Goal: Communication & Community: Answer question/provide support

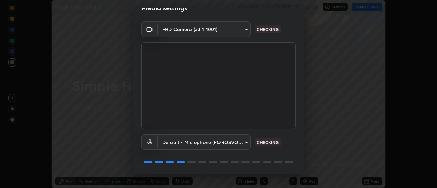
scroll to position [36, 0]
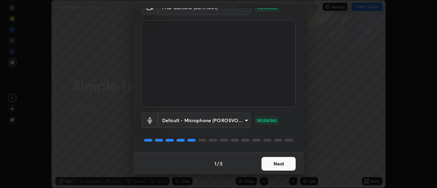
click at [269, 165] on button "Next" at bounding box center [279, 164] width 34 height 14
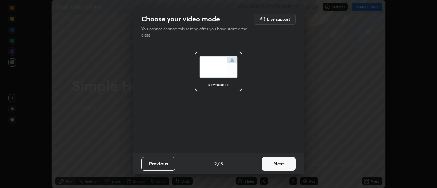
scroll to position [0, 0]
click at [269, 164] on button "Next" at bounding box center [279, 164] width 34 height 14
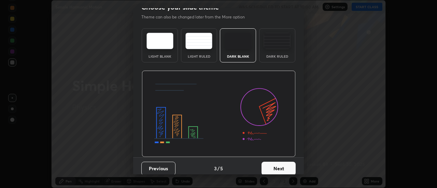
scroll to position [17, 0]
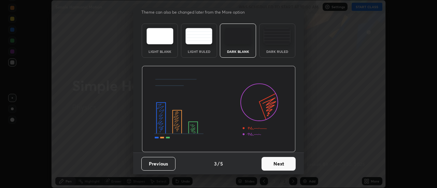
click at [269, 164] on button "Next" at bounding box center [279, 164] width 34 height 14
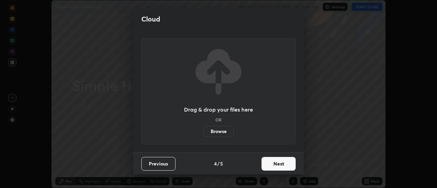
click at [269, 165] on button "Next" at bounding box center [279, 164] width 34 height 14
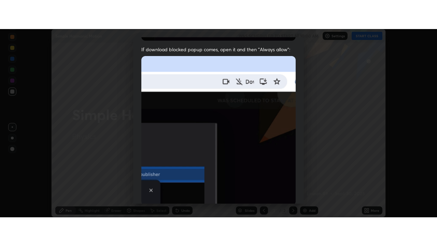
scroll to position [175, 0]
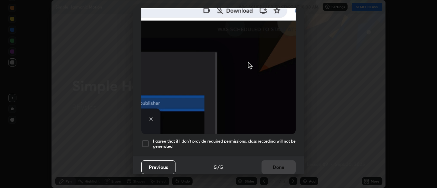
click at [144, 141] on div at bounding box center [145, 144] width 8 height 8
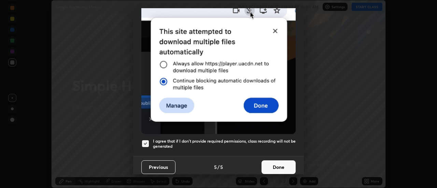
click at [266, 163] on button "Done" at bounding box center [279, 167] width 34 height 14
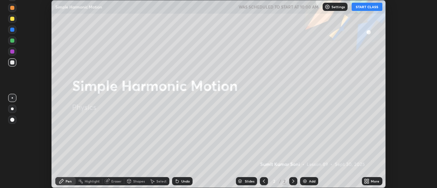
click at [363, 8] on button "START CLASS" at bounding box center [367, 7] width 31 height 8
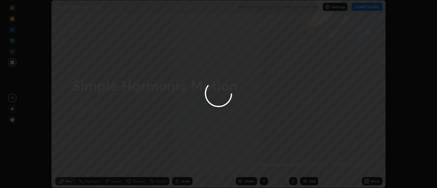
click at [373, 183] on div at bounding box center [218, 94] width 437 height 188
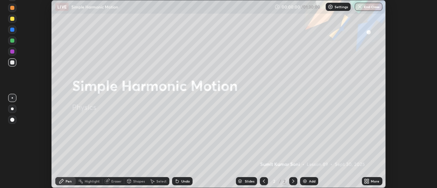
click at [368, 182] on icon at bounding box center [368, 183] width 2 height 2
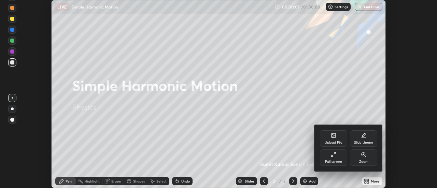
click at [336, 158] on div "Full screen" at bounding box center [333, 158] width 27 height 16
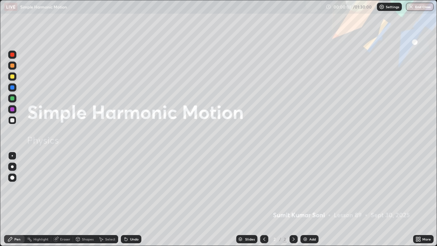
scroll to position [246, 437]
click at [309, 188] on div "Add" at bounding box center [312, 238] width 6 height 3
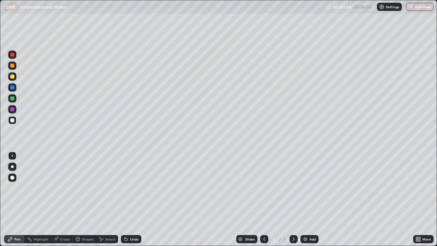
click at [11, 78] on div at bounding box center [12, 76] width 4 height 4
click at [12, 98] on div at bounding box center [12, 98] width 4 height 4
click at [13, 88] on div at bounding box center [12, 87] width 4 height 4
click at [85, 188] on div "Shapes" at bounding box center [88, 238] width 12 height 3
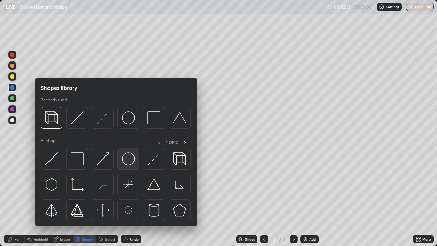
click at [125, 159] on img at bounding box center [128, 158] width 13 height 13
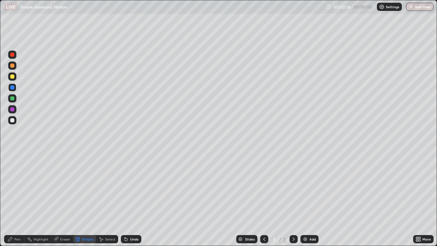
click at [127, 188] on icon at bounding box center [125, 238] width 5 height 5
click at [105, 188] on div "Select" at bounding box center [110, 238] width 10 height 3
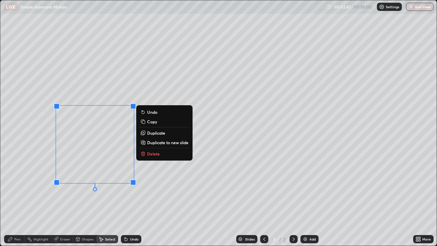
click at [102, 188] on div "0 ° Undo Copy Duplicate Duplicate to new slide Delete" at bounding box center [218, 122] width 436 height 245
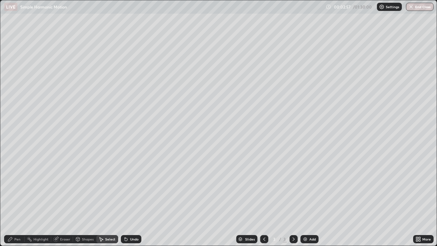
click at [16, 188] on div "Pen" at bounding box center [17, 238] width 6 height 3
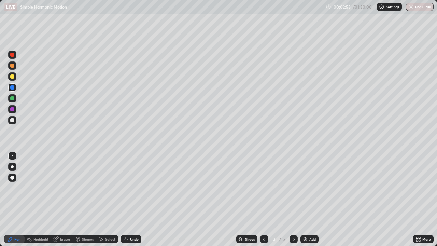
click at [13, 121] on div at bounding box center [12, 120] width 4 height 4
click at [13, 77] on div at bounding box center [12, 76] width 4 height 4
click at [130, 188] on div "Undo" at bounding box center [134, 238] width 9 height 3
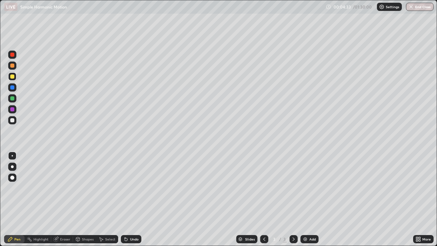
click at [130, 188] on div "Undo" at bounding box center [134, 238] width 9 height 3
click at [129, 188] on div "Undo" at bounding box center [131, 239] width 20 height 8
click at [128, 188] on div "Undo" at bounding box center [131, 239] width 20 height 8
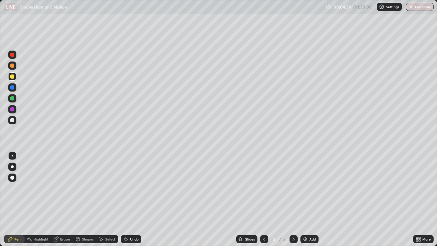
click at [128, 188] on div "Undo" at bounding box center [131, 239] width 20 height 8
click at [127, 188] on div "Undo" at bounding box center [131, 239] width 20 height 8
click at [127, 188] on icon at bounding box center [125, 238] width 5 height 5
click at [128, 188] on div "Undo" at bounding box center [131, 239] width 20 height 8
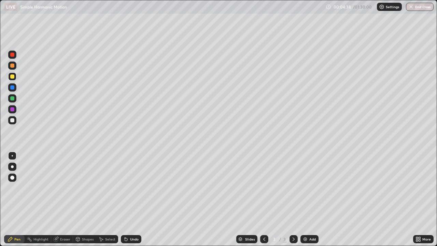
click at [130, 188] on div "Undo" at bounding box center [134, 238] width 9 height 3
click at [131, 188] on div "Undo" at bounding box center [131, 239] width 20 height 8
click at [132, 188] on div "Undo" at bounding box center [131, 239] width 20 height 8
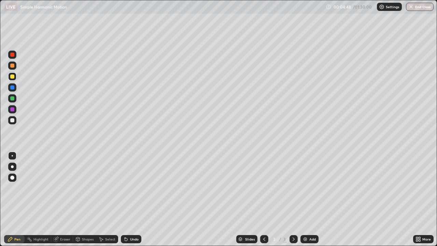
click at [12, 87] on div at bounding box center [12, 87] width 4 height 4
click at [12, 55] on div at bounding box center [12, 55] width 4 height 4
click at [13, 76] on div at bounding box center [12, 76] width 4 height 4
click at [62, 188] on div "Eraser" at bounding box center [65, 238] width 10 height 3
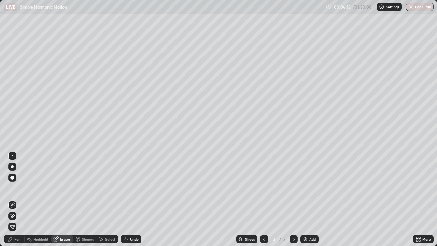
click at [17, 188] on div "Pen" at bounding box center [17, 238] width 6 height 3
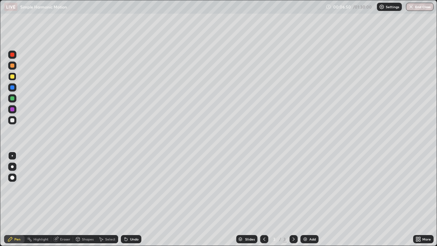
click at [12, 96] on div at bounding box center [12, 98] width 4 height 4
click at [131, 188] on div "Undo" at bounding box center [134, 238] width 9 height 3
click at [133, 188] on div "Undo" at bounding box center [134, 238] width 9 height 3
click at [132, 188] on div "Undo" at bounding box center [134, 238] width 9 height 3
click at [14, 121] on div at bounding box center [12, 120] width 4 height 4
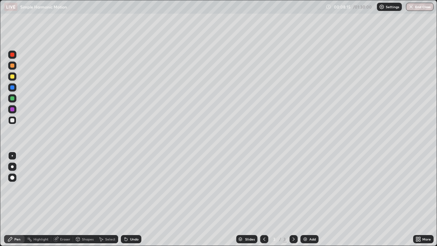
click at [14, 97] on div at bounding box center [12, 98] width 4 height 4
click at [83, 188] on div "Shapes" at bounding box center [88, 238] width 12 height 3
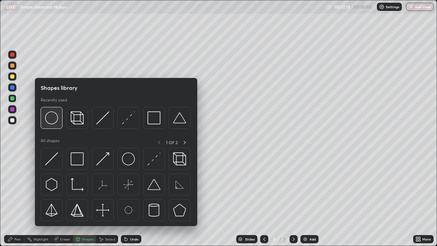
click at [55, 120] on img at bounding box center [51, 117] width 13 height 13
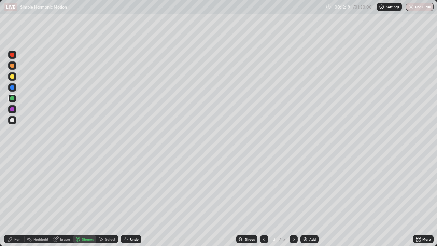
click at [20, 188] on div "Pen" at bounding box center [17, 238] width 6 height 3
click at [13, 74] on div at bounding box center [12, 76] width 8 height 8
click at [13, 54] on div at bounding box center [12, 55] width 4 height 4
click at [308, 188] on div "Add" at bounding box center [309, 239] width 18 height 8
click at [12, 110] on div at bounding box center [12, 109] width 4 height 4
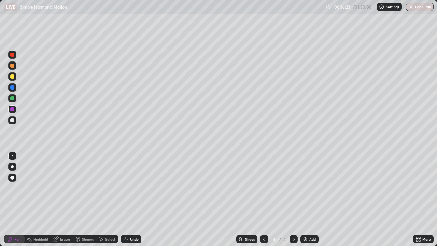
click at [14, 88] on div at bounding box center [12, 87] width 4 height 4
click at [12, 76] on div at bounding box center [12, 76] width 4 height 4
click at [12, 108] on div at bounding box center [12, 109] width 4 height 4
click at [12, 97] on div at bounding box center [12, 98] width 4 height 4
click at [60, 188] on div "Eraser" at bounding box center [65, 238] width 10 height 3
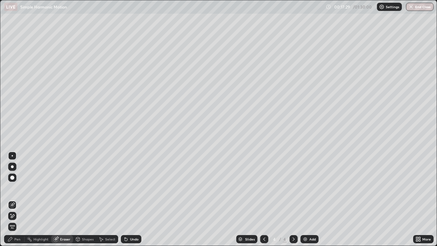
click at [16, 188] on div "Pen" at bounding box center [17, 238] width 6 height 3
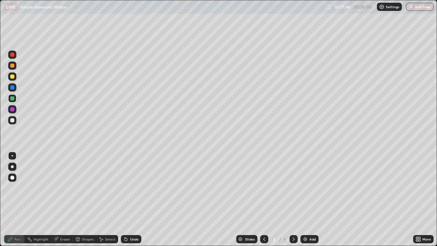
click at [12, 121] on div at bounding box center [12, 120] width 4 height 4
click at [63, 188] on div "Eraser" at bounding box center [65, 238] width 10 height 3
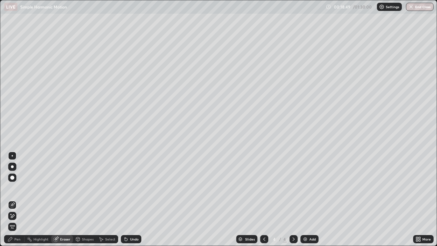
click at [18, 188] on div "Pen" at bounding box center [17, 238] width 6 height 3
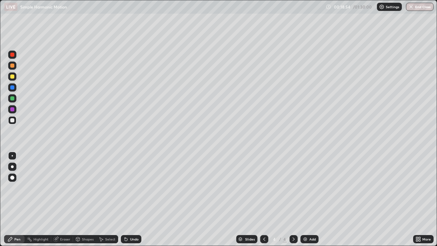
click at [264, 188] on icon at bounding box center [264, 238] width 5 height 5
click at [293, 188] on icon at bounding box center [294, 238] width 2 height 3
click at [130, 188] on div "Undo" at bounding box center [134, 238] width 9 height 3
click at [130, 188] on div "Undo" at bounding box center [131, 239] width 20 height 8
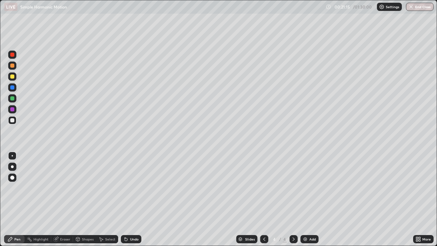
click at [130, 188] on div "Undo" at bounding box center [134, 238] width 9 height 3
click at [11, 99] on div at bounding box center [12, 98] width 4 height 4
click at [11, 122] on div at bounding box center [12, 120] width 4 height 4
click at [83, 188] on div "Shapes" at bounding box center [88, 238] width 12 height 3
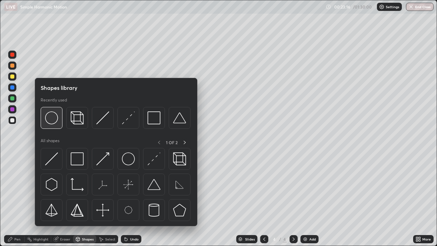
click at [50, 122] on img at bounding box center [51, 117] width 13 height 13
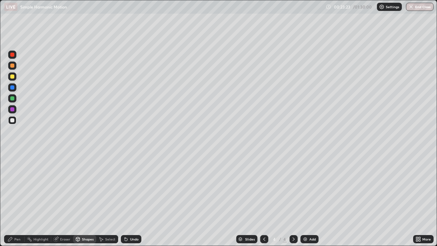
click at [130, 188] on div "Undo" at bounding box center [131, 239] width 20 height 8
click at [107, 188] on div "Select" at bounding box center [110, 238] width 10 height 3
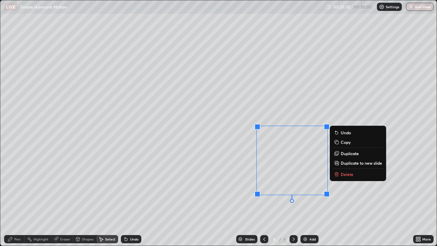
click at [311, 188] on div "0 ° Undo Copy Duplicate Duplicate to new slide Delete" at bounding box center [218, 122] width 436 height 245
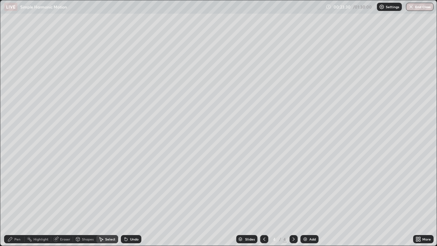
click at [17, 188] on div "Pen" at bounding box center [17, 238] width 6 height 3
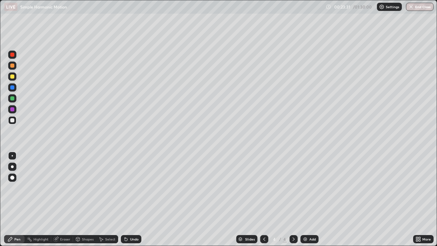
click at [15, 106] on div at bounding box center [12, 109] width 8 height 8
click at [131, 188] on div "Undo" at bounding box center [134, 238] width 9 height 3
click at [133, 188] on div "Undo" at bounding box center [134, 238] width 9 height 3
click at [132, 188] on div "Undo" at bounding box center [131, 239] width 20 height 8
click at [133, 188] on div "Undo" at bounding box center [131, 239] width 20 height 8
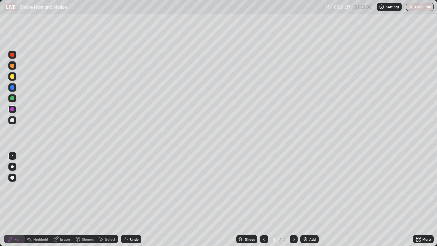
click at [14, 120] on div at bounding box center [12, 120] width 4 height 4
click at [15, 110] on div at bounding box center [12, 109] width 8 height 8
click at [15, 100] on div at bounding box center [12, 98] width 8 height 8
click at [133, 188] on div "Undo" at bounding box center [134, 238] width 9 height 3
click at [131, 188] on div "Undo" at bounding box center [134, 238] width 9 height 3
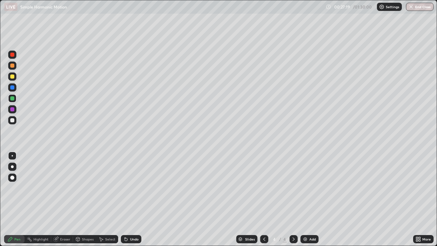
click at [13, 65] on div at bounding box center [12, 66] width 4 height 4
click at [133, 188] on div "Undo" at bounding box center [134, 238] width 9 height 3
click at [11, 75] on div at bounding box center [12, 76] width 4 height 4
click at [127, 188] on icon at bounding box center [125, 238] width 5 height 5
click at [15, 109] on div at bounding box center [12, 109] width 8 height 8
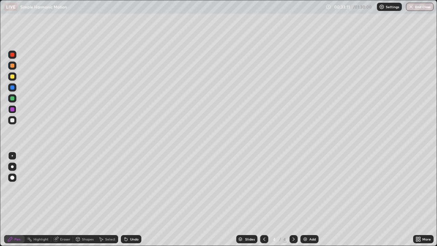
click at [11, 54] on div at bounding box center [12, 55] width 4 height 4
click at [132, 188] on div "Undo" at bounding box center [134, 238] width 9 height 3
click at [137, 188] on div "Undo" at bounding box center [134, 238] width 9 height 3
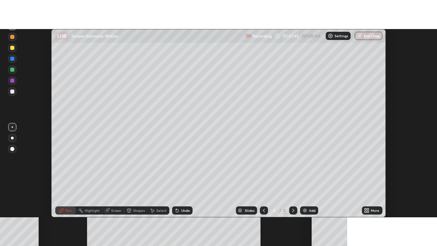
scroll to position [188, 437]
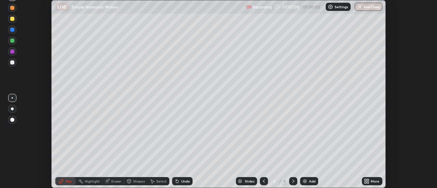
click at [368, 182] on icon at bounding box center [368, 183] width 2 height 2
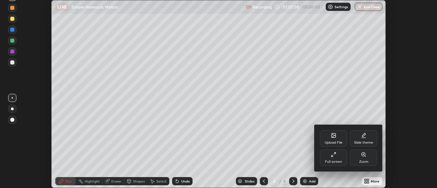
click at [328, 159] on div "Full screen" at bounding box center [333, 158] width 27 height 16
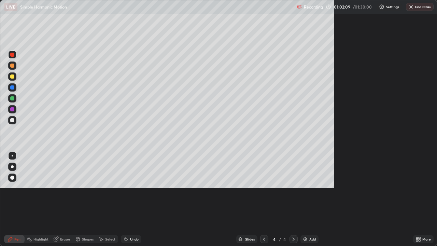
scroll to position [246, 437]
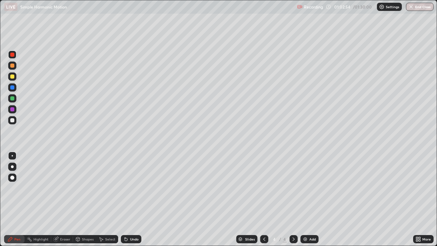
click at [309, 188] on div "Add" at bounding box center [309, 239] width 18 height 8
click at [12, 120] on div at bounding box center [12, 120] width 4 height 4
click at [13, 78] on div at bounding box center [12, 76] width 4 height 4
click at [81, 188] on div "Shapes" at bounding box center [84, 239] width 23 height 8
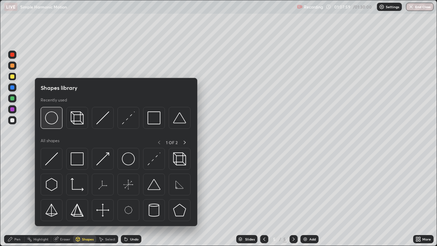
click at [52, 121] on img at bounding box center [51, 117] width 13 height 13
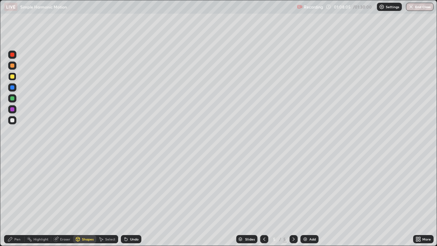
click at [12, 108] on div at bounding box center [12, 109] width 4 height 4
click at [17, 188] on div "Pen" at bounding box center [17, 238] width 6 height 3
click at [12, 87] on div at bounding box center [12, 87] width 4 height 4
click at [11, 56] on div at bounding box center [12, 55] width 4 height 4
click at [12, 118] on div at bounding box center [12, 120] width 4 height 4
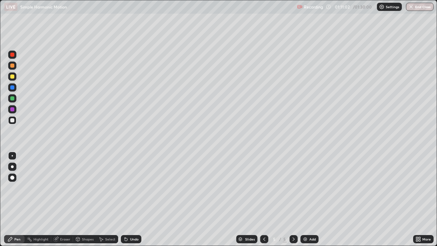
click at [13, 64] on div at bounding box center [12, 66] width 4 height 4
click at [13, 120] on div at bounding box center [12, 120] width 4 height 4
click at [13, 100] on div at bounding box center [12, 98] width 4 height 4
click at [129, 188] on div "Undo" at bounding box center [131, 239] width 20 height 8
click at [307, 188] on img at bounding box center [305, 238] width 5 height 5
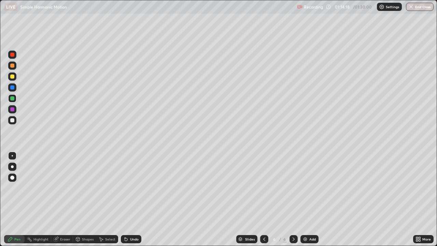
click at [14, 120] on div at bounding box center [12, 120] width 4 height 4
click at [13, 108] on div at bounding box center [12, 109] width 4 height 4
click at [135, 188] on div "Undo" at bounding box center [134, 238] width 9 height 3
click at [11, 86] on div at bounding box center [12, 87] width 4 height 4
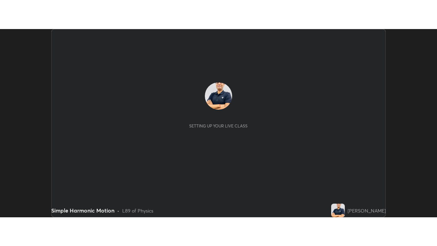
scroll to position [188, 437]
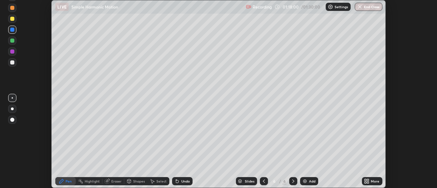
click at [367, 180] on icon at bounding box center [366, 181] width 5 height 5
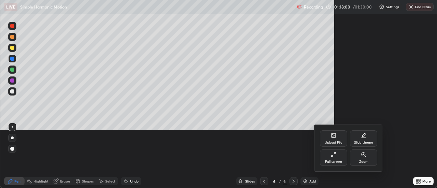
click at [331, 188] on div at bounding box center [218, 94] width 437 height 188
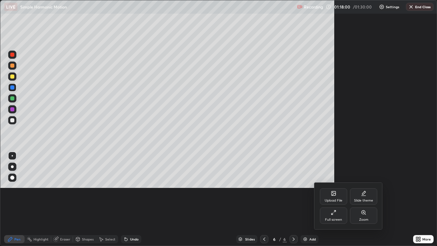
scroll to position [246, 437]
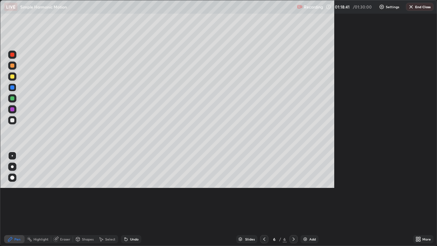
scroll to position [246, 437]
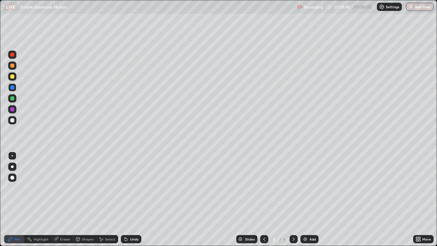
click at [139, 188] on div "Undo" at bounding box center [131, 239] width 20 height 8
click at [140, 188] on div "Undo" at bounding box center [131, 239] width 20 height 8
click at [139, 188] on div "Undo" at bounding box center [131, 239] width 20 height 8
click at [140, 188] on div "Undo" at bounding box center [131, 239] width 20 height 8
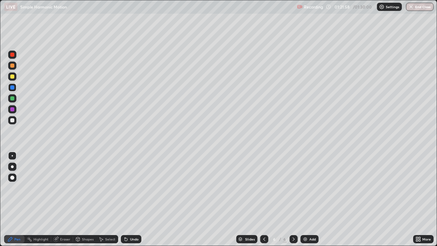
click at [11, 75] on div at bounding box center [12, 76] width 4 height 4
click at [13, 63] on div at bounding box center [12, 65] width 8 height 8
click at [12, 88] on div at bounding box center [12, 87] width 4 height 4
click at [12, 99] on div at bounding box center [12, 98] width 4 height 4
click at [132, 188] on div "Undo" at bounding box center [134, 238] width 9 height 3
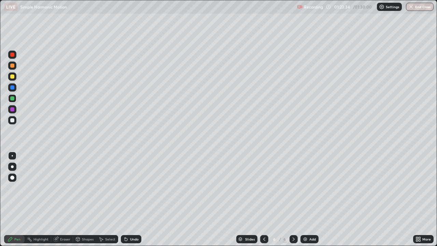
click at [13, 66] on div at bounding box center [12, 66] width 4 height 4
click at [14, 100] on div at bounding box center [12, 98] width 4 height 4
click at [12, 110] on div at bounding box center [12, 109] width 4 height 4
click at [308, 188] on div "Add" at bounding box center [309, 239] width 18 height 8
click at [13, 99] on div at bounding box center [12, 98] width 4 height 4
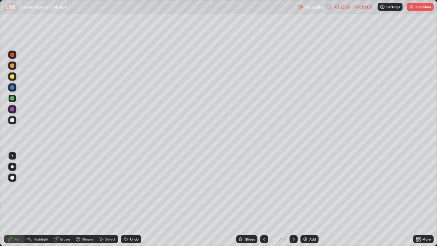
click at [13, 79] on div at bounding box center [12, 76] width 8 height 8
click at [126, 188] on icon at bounding box center [125, 238] width 5 height 5
click at [13, 98] on div at bounding box center [12, 98] width 4 height 4
click at [13, 67] on div at bounding box center [12, 66] width 4 height 4
click at [14, 88] on div at bounding box center [12, 87] width 4 height 4
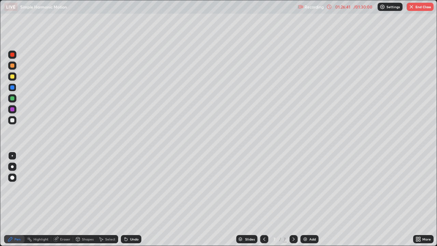
click at [12, 65] on div at bounding box center [12, 66] width 4 height 4
click at [13, 98] on div at bounding box center [12, 98] width 4 height 4
click at [13, 110] on div at bounding box center [12, 109] width 4 height 4
click at [13, 54] on div at bounding box center [12, 55] width 4 height 4
click at [13, 122] on div at bounding box center [12, 120] width 4 height 4
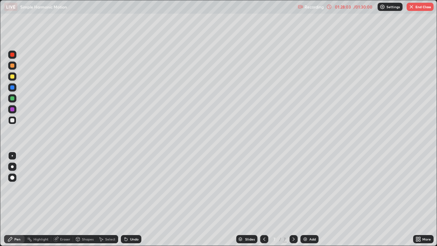
click at [11, 109] on div at bounding box center [12, 109] width 4 height 4
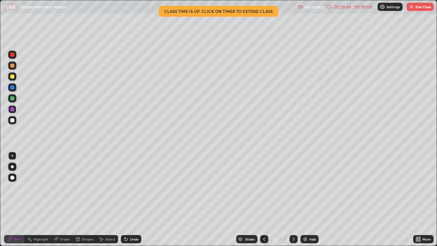
click at [418, 9] on button "End Class" at bounding box center [420, 7] width 27 height 8
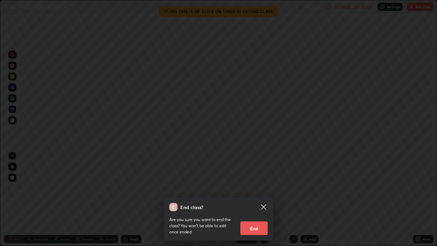
click at [256, 188] on button "End" at bounding box center [253, 228] width 27 height 14
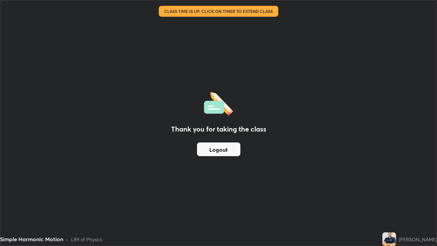
click at [434, 125] on div "Thank you for taking the class Logout" at bounding box center [218, 122] width 436 height 245
